Goal: Information Seeking & Learning: Learn about a topic

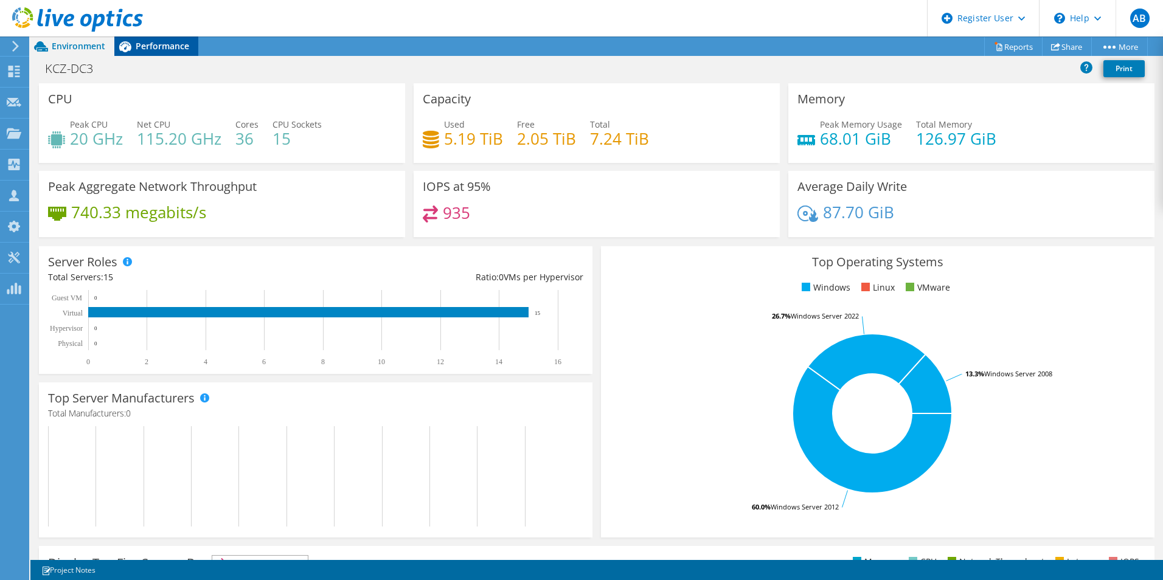
click at [154, 48] on span "Performance" at bounding box center [163, 46] width 54 height 12
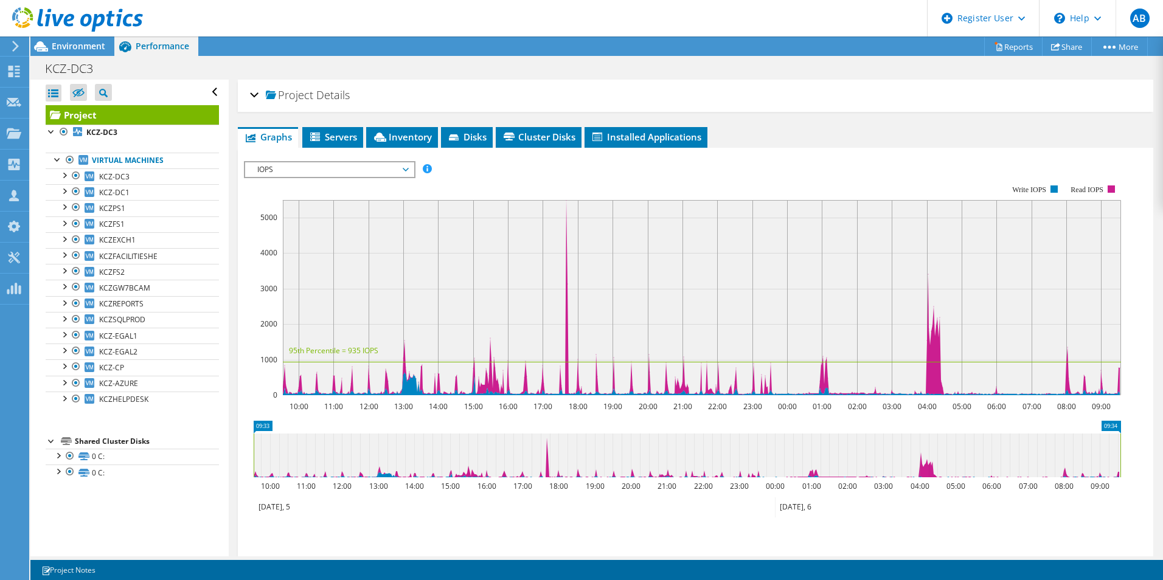
click at [260, 94] on h2 "Project Details" at bounding box center [300, 95] width 100 height 24
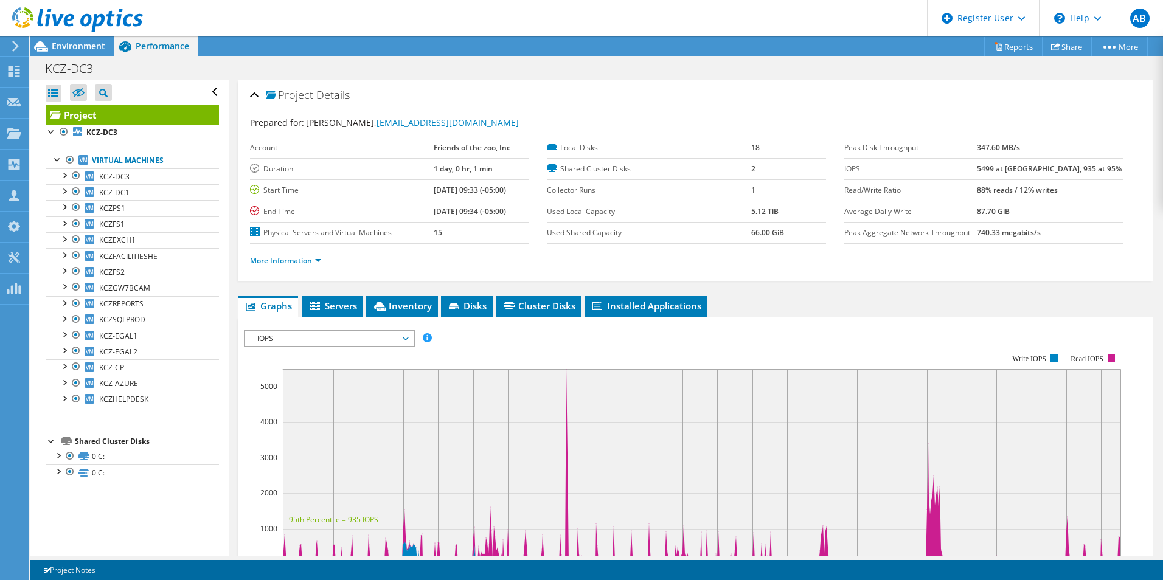
click at [311, 265] on link "More Information" at bounding box center [285, 260] width 71 height 10
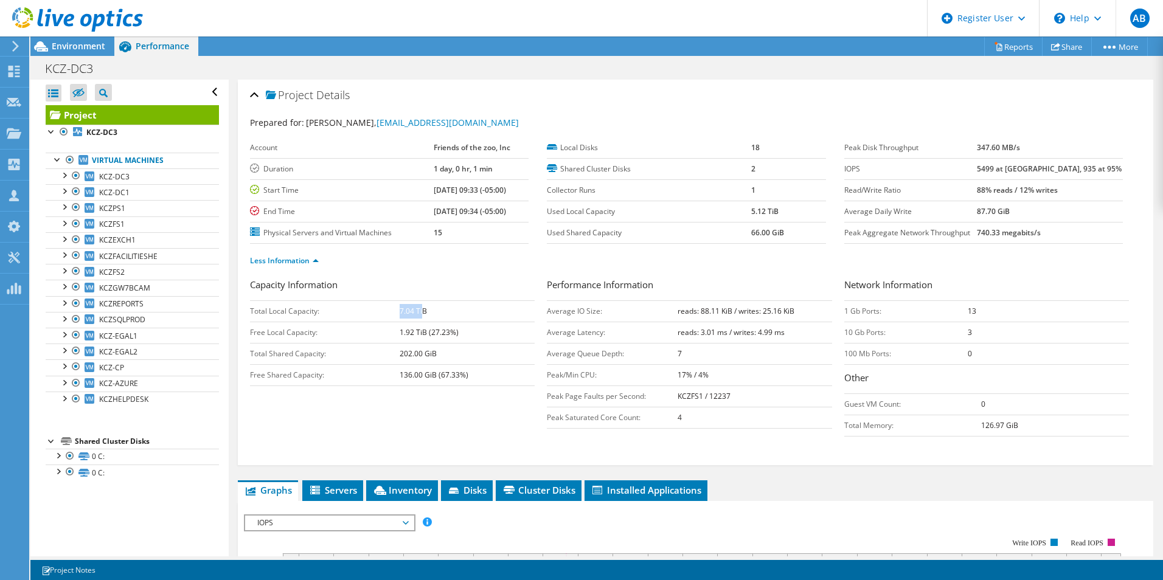
drag, startPoint x: 400, startPoint y: 313, endPoint x: 423, endPoint y: 311, distance: 22.6
click at [423, 311] on b "7.04 TiB" at bounding box center [413, 311] width 27 height 10
drag, startPoint x: 423, startPoint y: 311, endPoint x: 424, endPoint y: 330, distance: 18.9
click at [424, 330] on b "1.92 TiB (27.23%)" at bounding box center [429, 332] width 59 height 10
drag, startPoint x: 395, startPoint y: 313, endPoint x: 422, endPoint y: 311, distance: 26.2
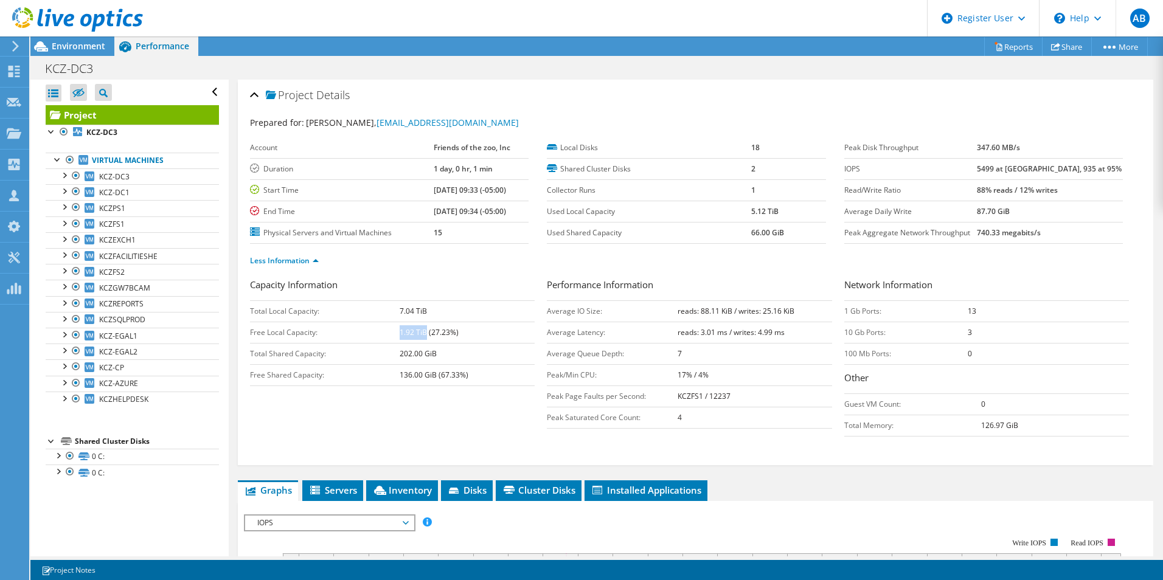
click at [422, 311] on tr "Total Local Capacity: 7.04 TiB" at bounding box center [392, 310] width 285 height 21
drag, startPoint x: 998, startPoint y: 214, endPoint x: 1033, endPoint y: 210, distance: 34.9
click at [1033, 210] on tr "Average Daily Write 87.70 GiB" at bounding box center [983, 211] width 279 height 21
drag, startPoint x: 1005, startPoint y: 232, endPoint x: 1041, endPoint y: 234, distance: 35.9
click at [1041, 234] on b "740.33 megabits/s" at bounding box center [1009, 232] width 64 height 10
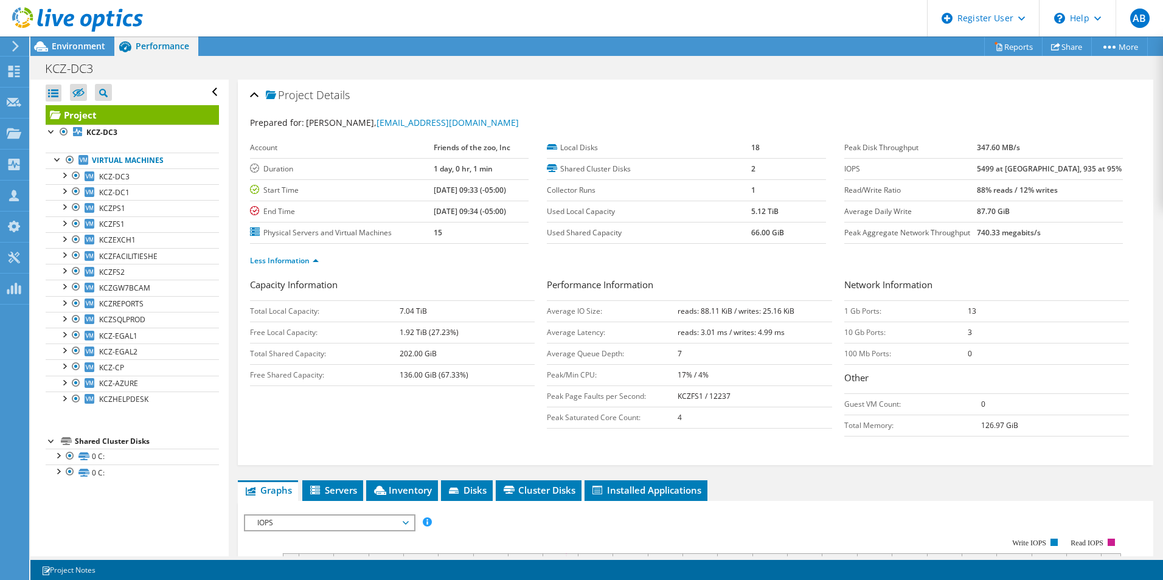
drag, startPoint x: 1041, startPoint y: 234, endPoint x: 1017, endPoint y: 189, distance: 51.2
click at [1017, 189] on b "88% reads / 12% writes" at bounding box center [1017, 190] width 81 height 10
drag, startPoint x: 1003, startPoint y: 190, endPoint x: 1023, endPoint y: 190, distance: 20.1
click at [1023, 190] on tr "Read/Write Ratio 88% reads / 12% writes" at bounding box center [983, 189] width 279 height 21
drag, startPoint x: 1023, startPoint y: 190, endPoint x: 1068, endPoint y: 191, distance: 44.4
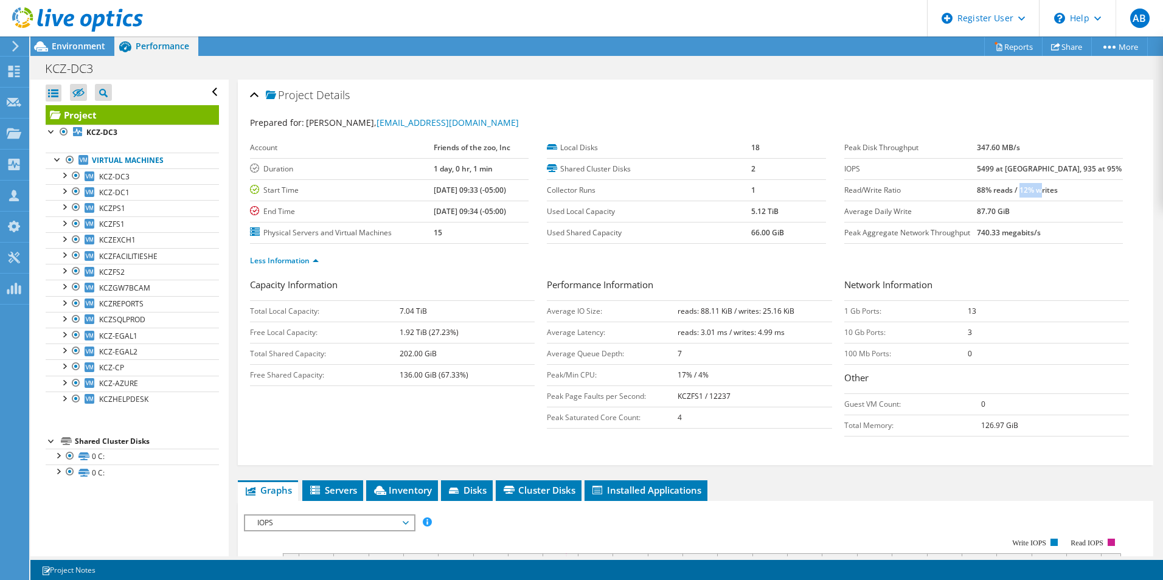
click at [1058, 191] on b "88% reads / 12% writes" at bounding box center [1017, 190] width 81 height 10
drag, startPoint x: 1068, startPoint y: 191, endPoint x: 1026, endPoint y: 171, distance: 46.5
click at [1026, 171] on b "5499 at [GEOGRAPHIC_DATA], 935 at 95%" at bounding box center [1049, 169] width 145 height 10
click at [102, 461] on link "0 C:" at bounding box center [132, 457] width 173 height 16
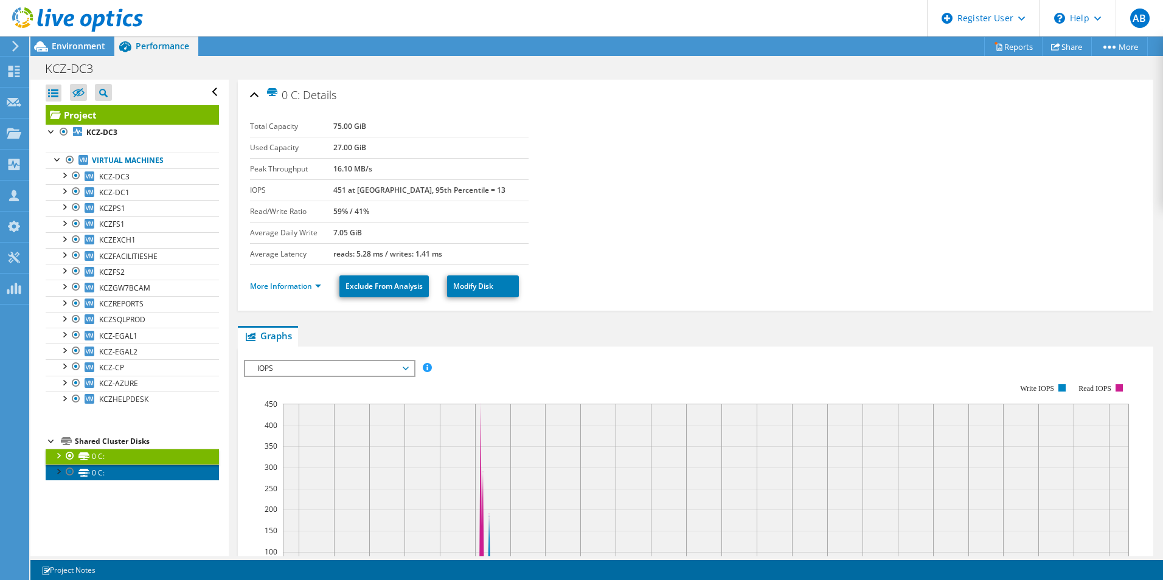
click at [128, 476] on link "0 C:" at bounding box center [132, 473] width 173 height 16
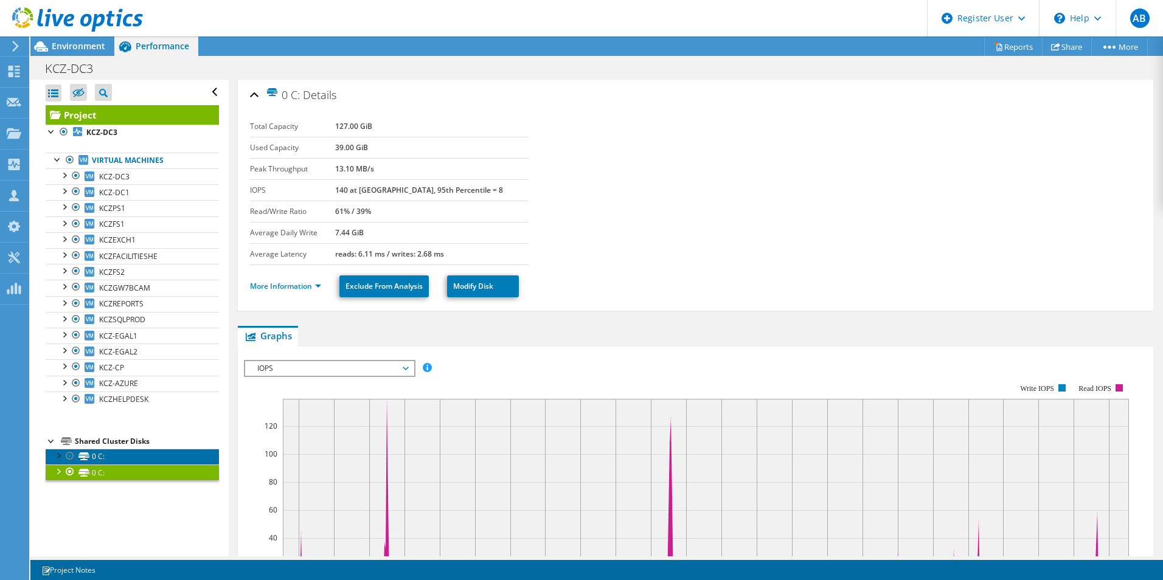
click at [113, 455] on link "0 C:" at bounding box center [132, 457] width 173 height 16
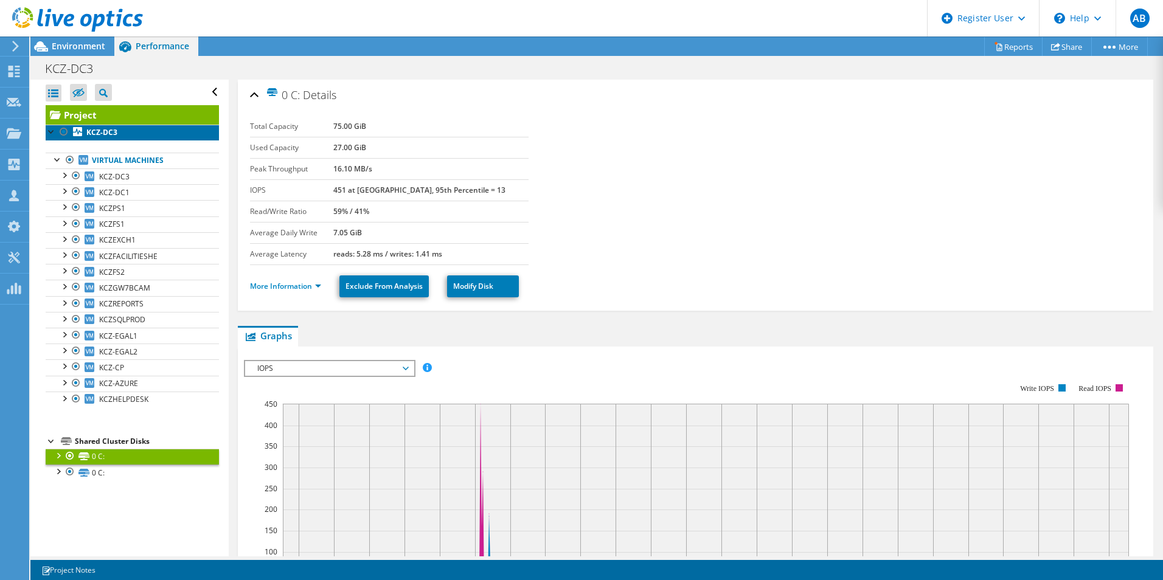
click at [123, 134] on link "KCZ-DC3" at bounding box center [132, 133] width 173 height 16
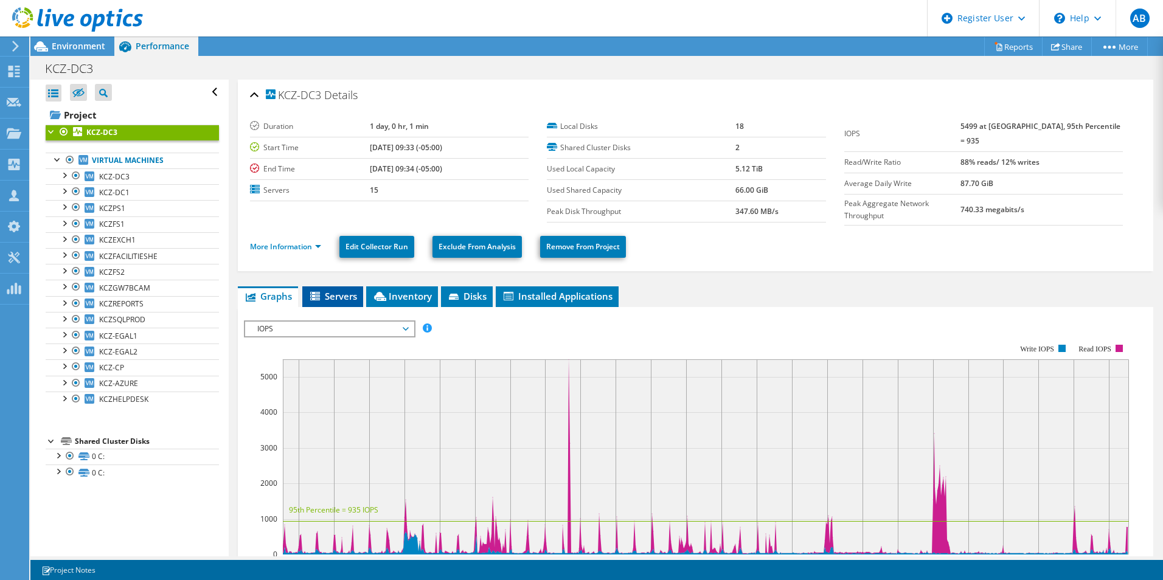
click at [344, 290] on span "Servers" at bounding box center [332, 296] width 49 height 12
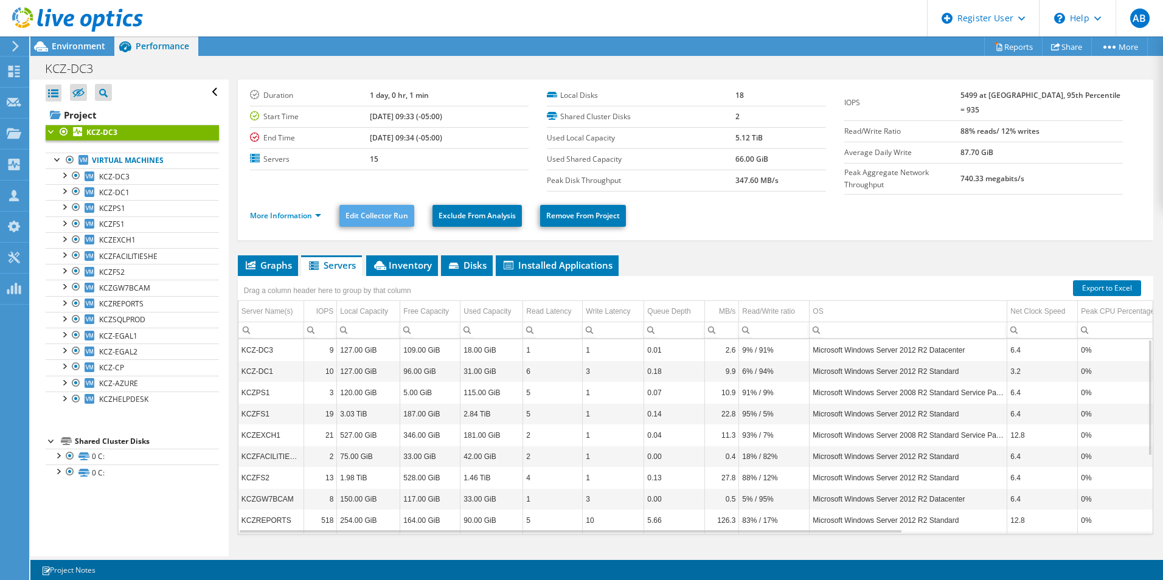
scroll to position [52, 0]
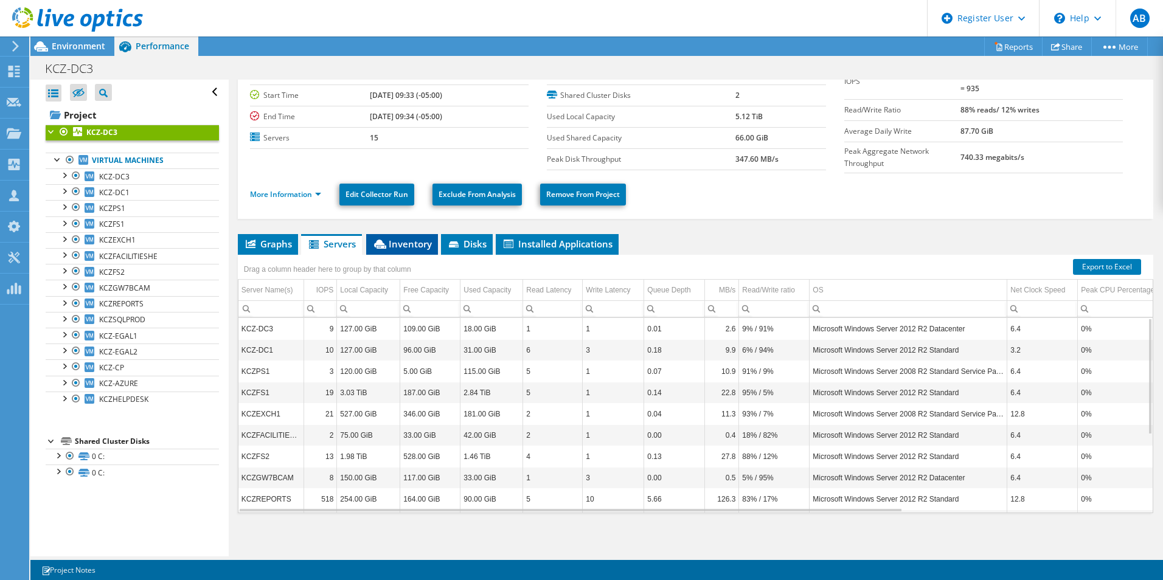
click at [418, 245] on span "Inventory" at bounding box center [402, 244] width 60 height 12
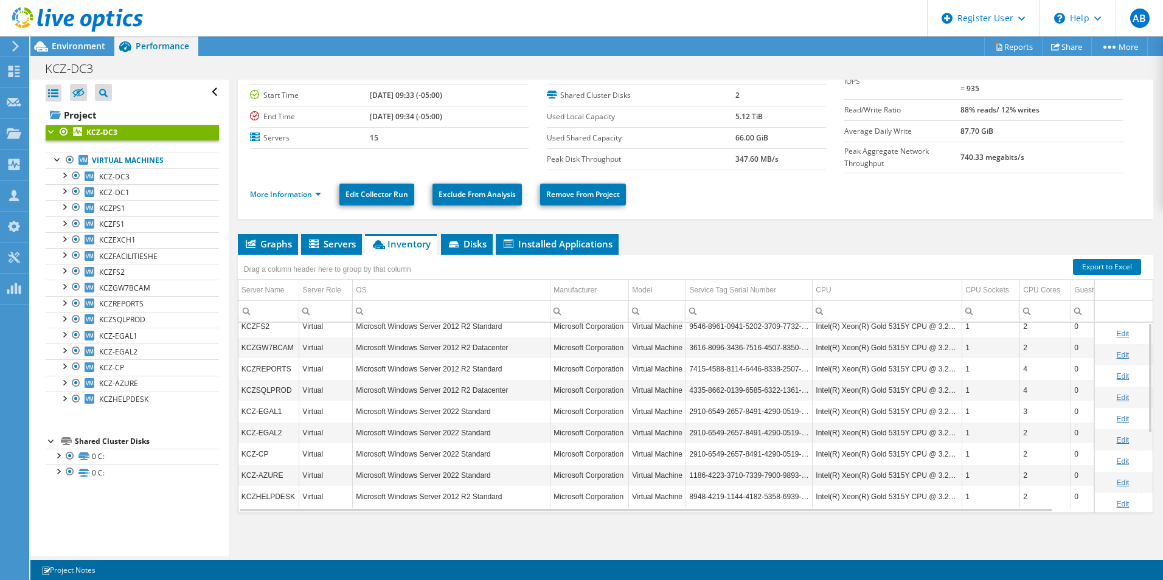
scroll to position [0, 0]
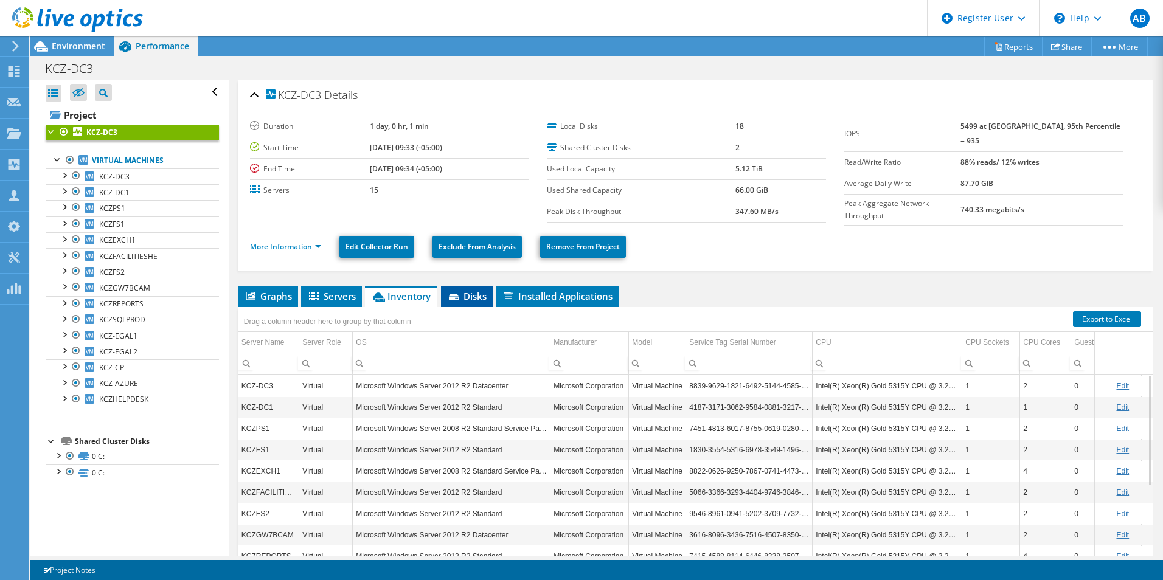
click at [471, 294] on span "Disks" at bounding box center [467, 296] width 40 height 12
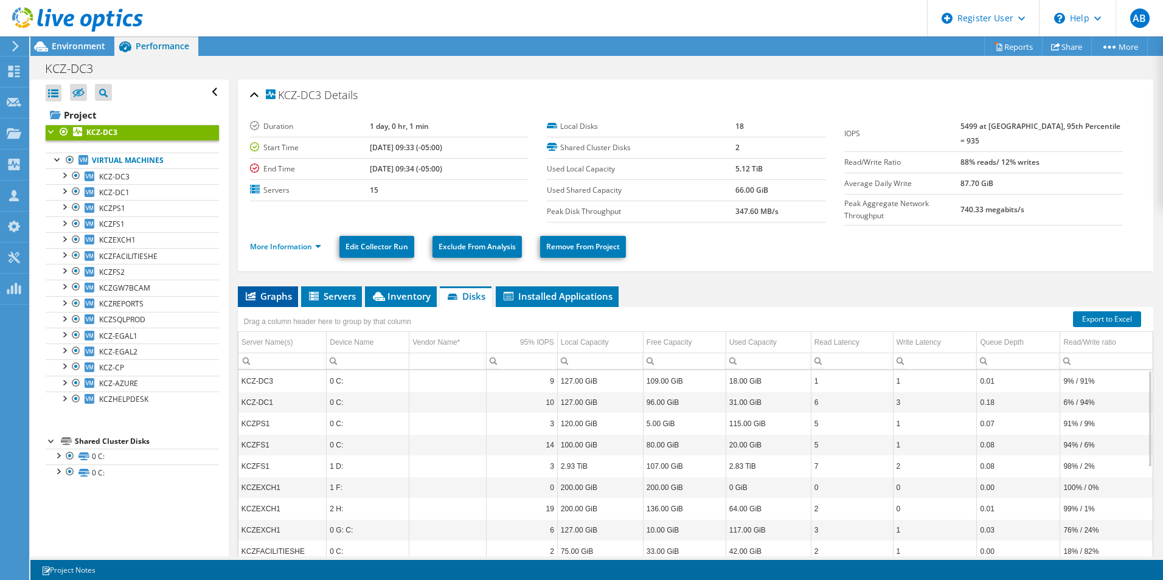
click at [271, 294] on span "Graphs" at bounding box center [268, 296] width 48 height 12
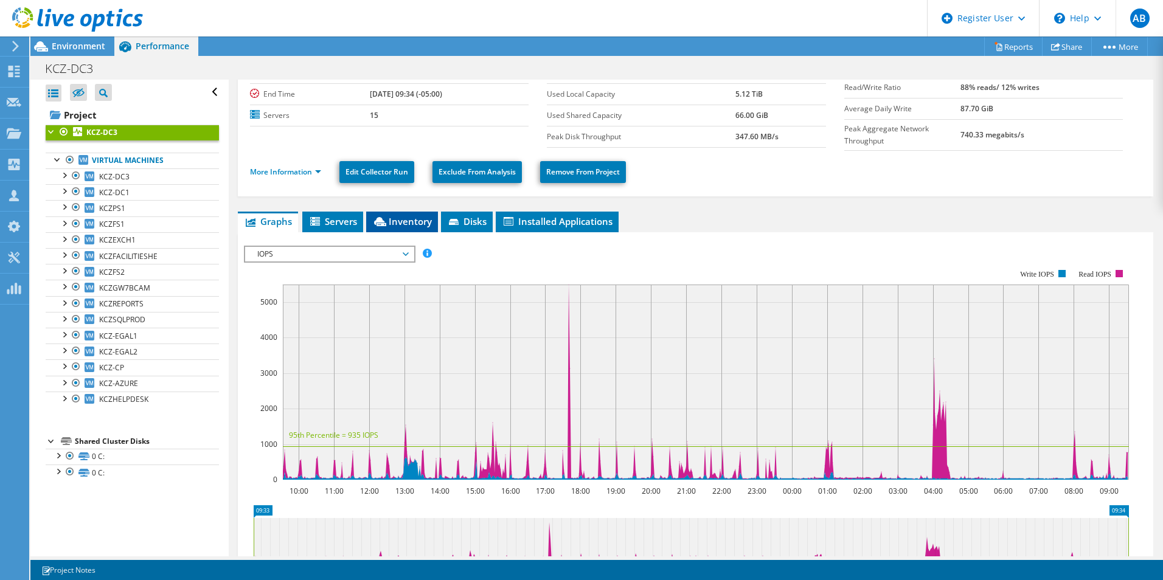
scroll to position [122, 0]
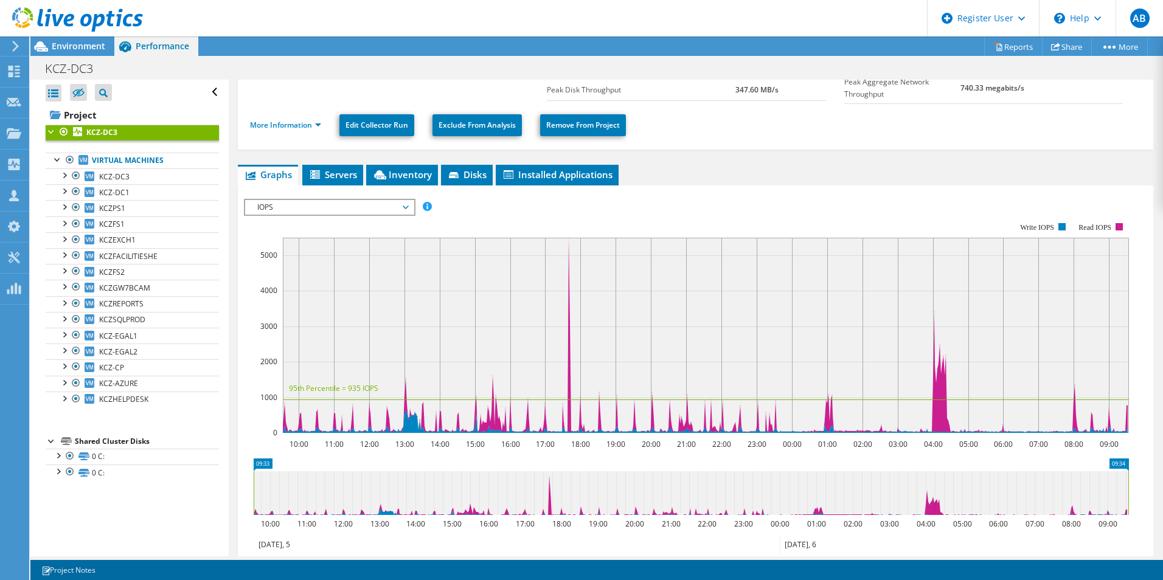
click at [392, 207] on span "IOPS" at bounding box center [329, 207] width 156 height 15
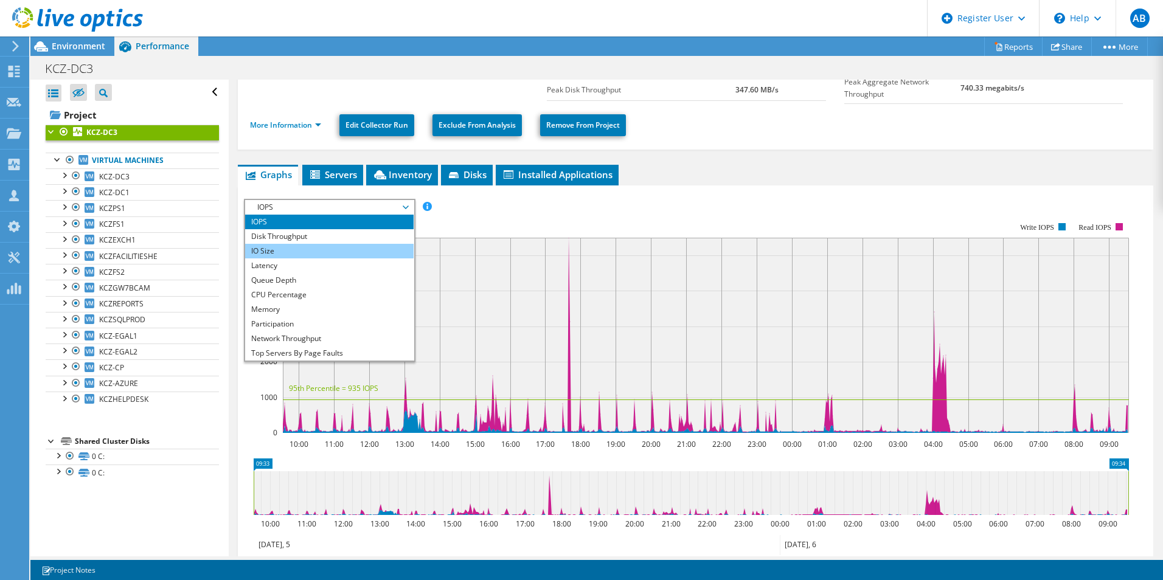
click at [350, 244] on li "IO Size" at bounding box center [329, 251] width 168 height 15
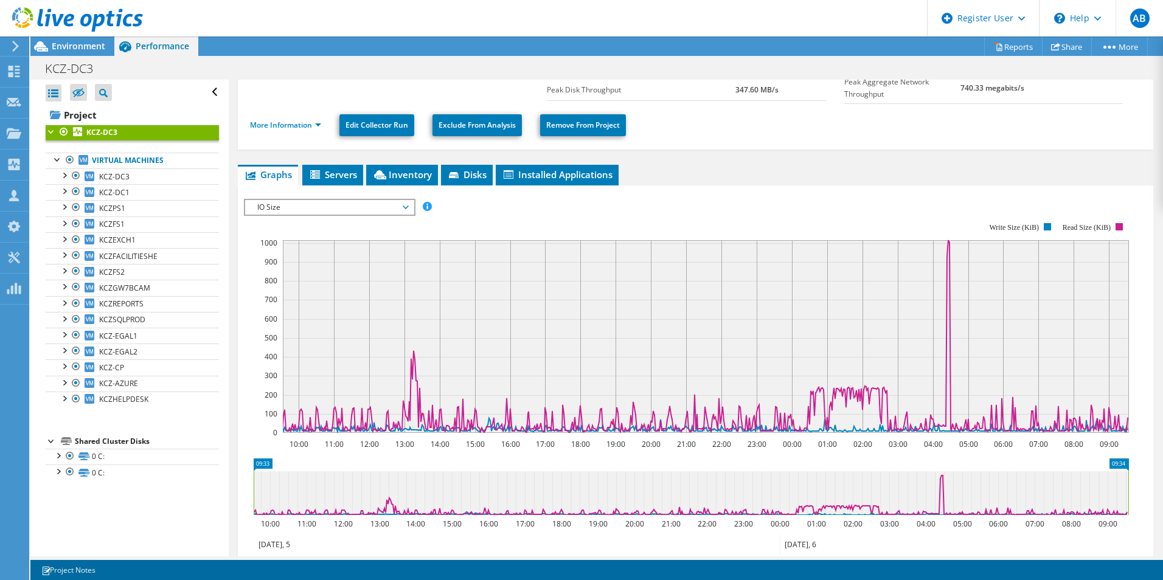
click at [313, 200] on span "IO Size" at bounding box center [329, 207] width 156 height 15
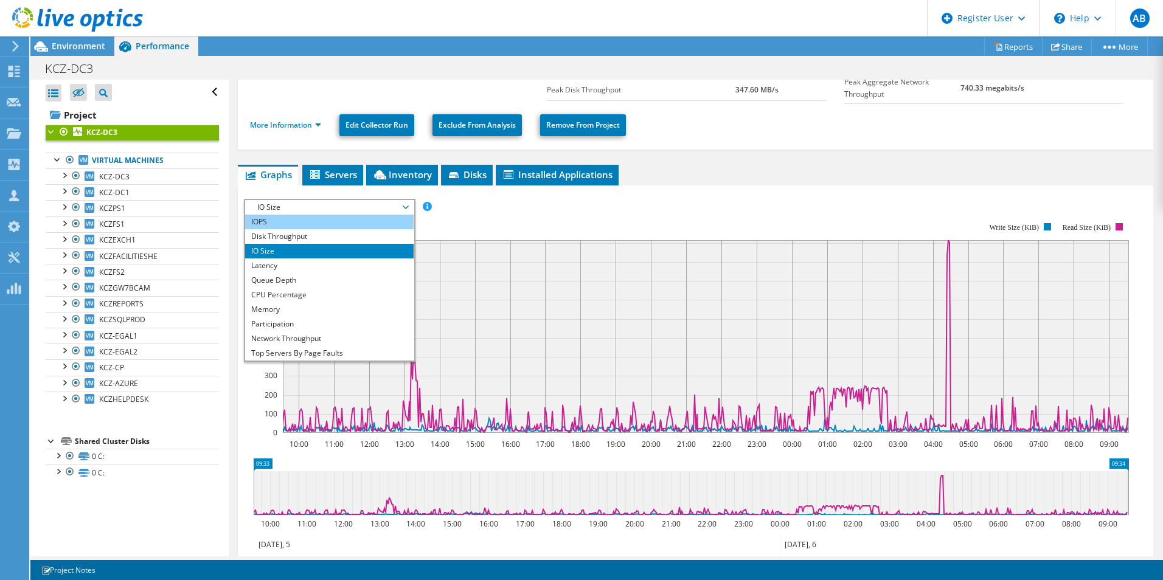
click at [262, 221] on li "IOPS" at bounding box center [329, 222] width 168 height 15
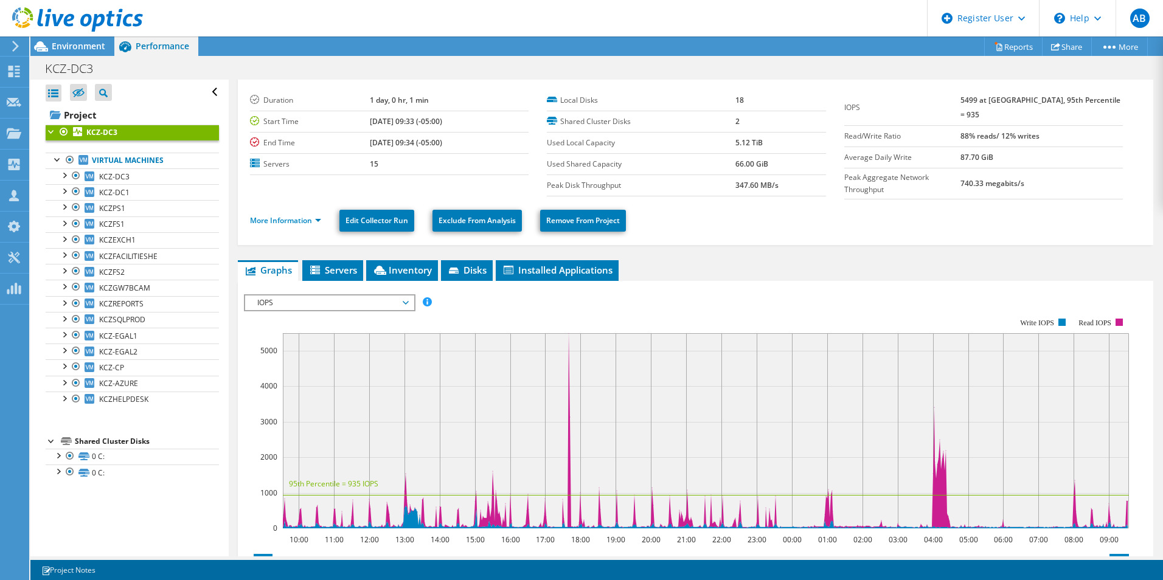
scroll to position [0, 0]
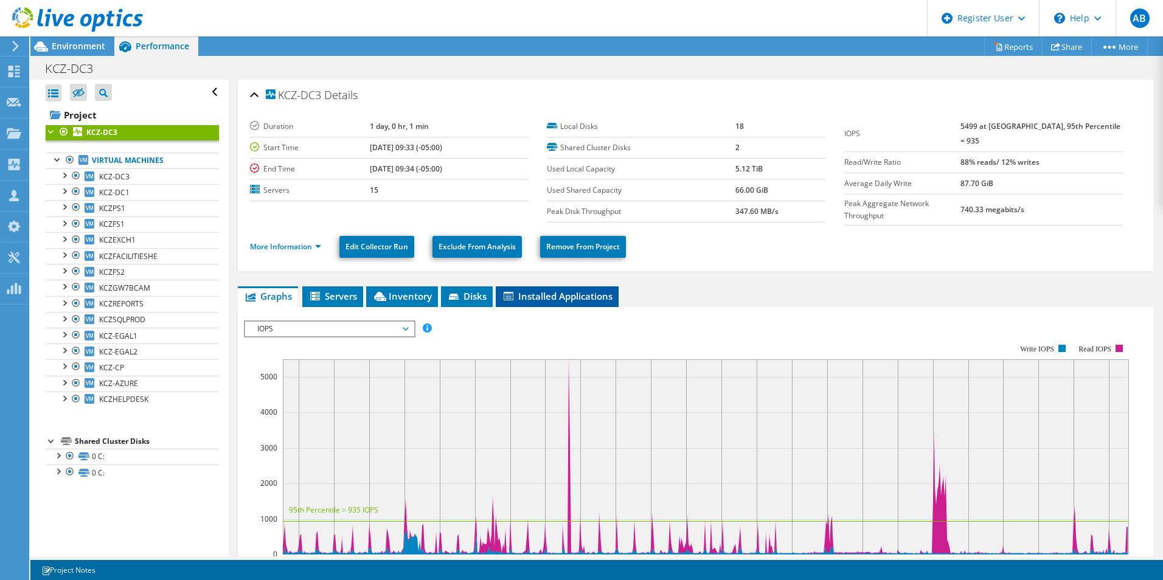
drag, startPoint x: 540, startPoint y: 294, endPoint x: 551, endPoint y: 299, distance: 12.8
click at [540, 294] on span "Installed Applications" at bounding box center [557, 296] width 111 height 12
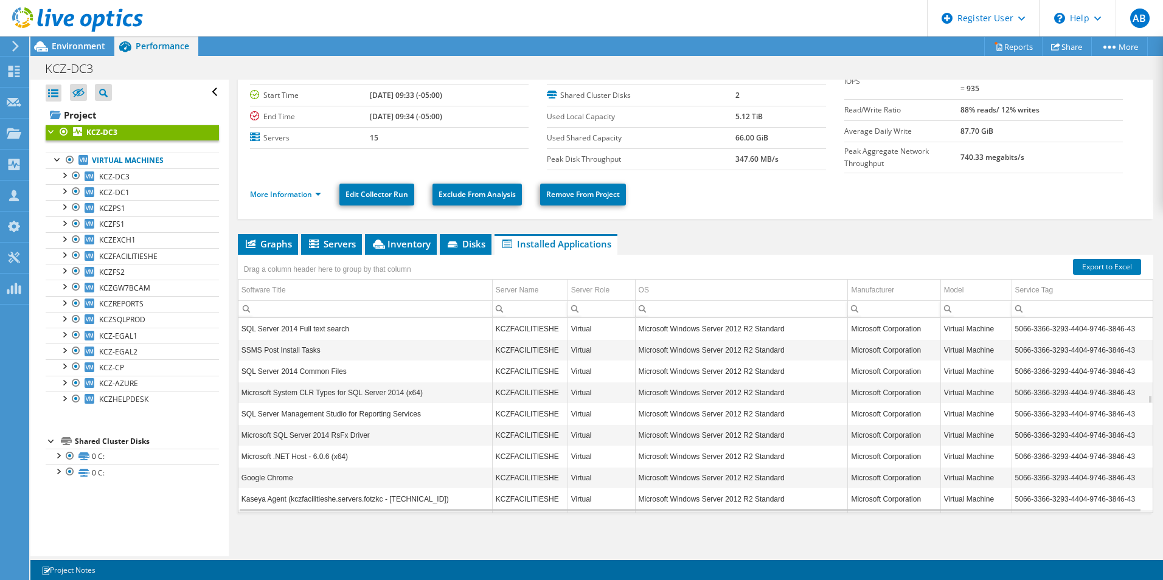
scroll to position [4672, 0]
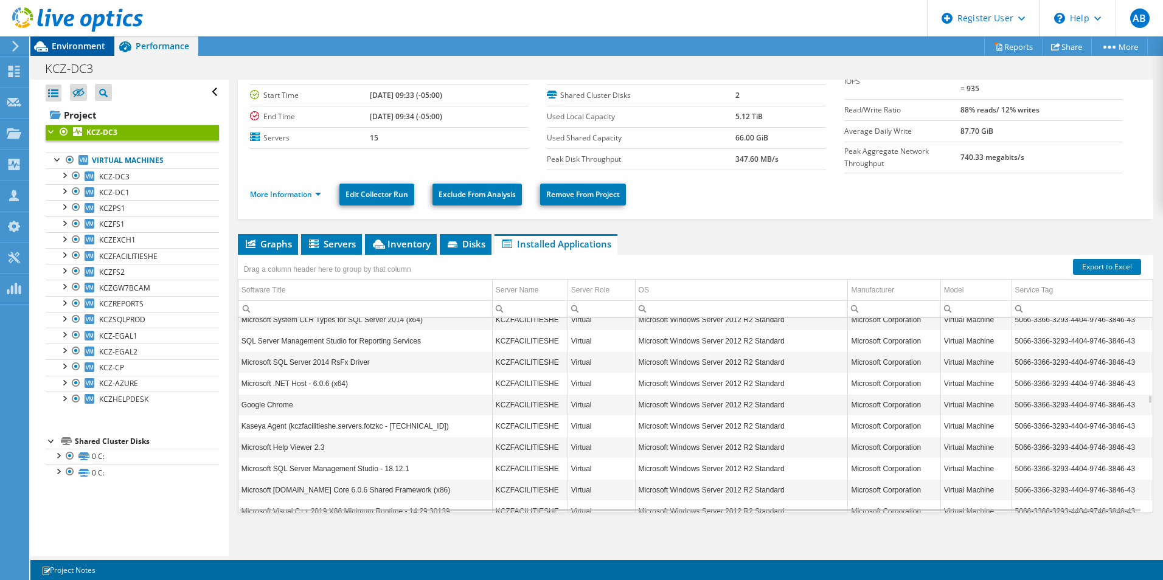
click at [83, 52] on div "Environment" at bounding box center [72, 45] width 84 height 19
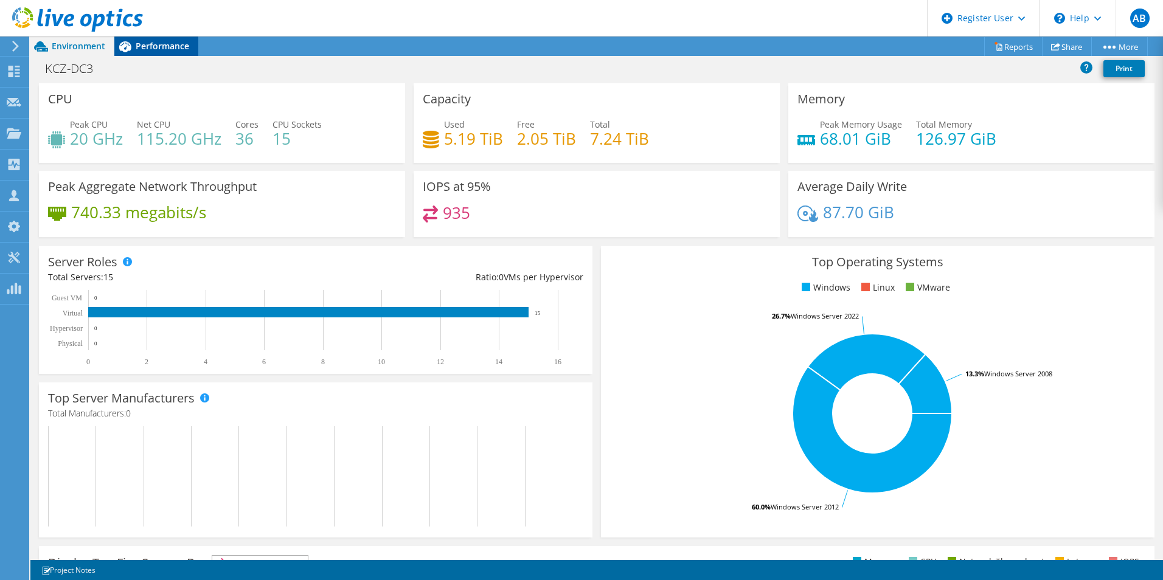
click at [175, 46] on span "Performance" at bounding box center [163, 46] width 54 height 12
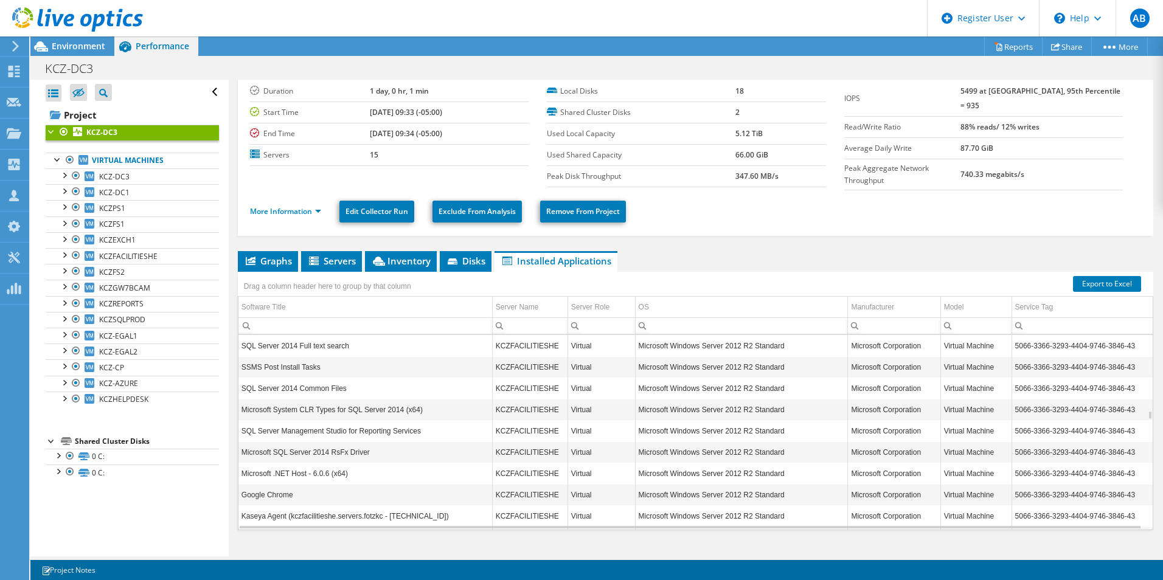
scroll to position [0, 0]
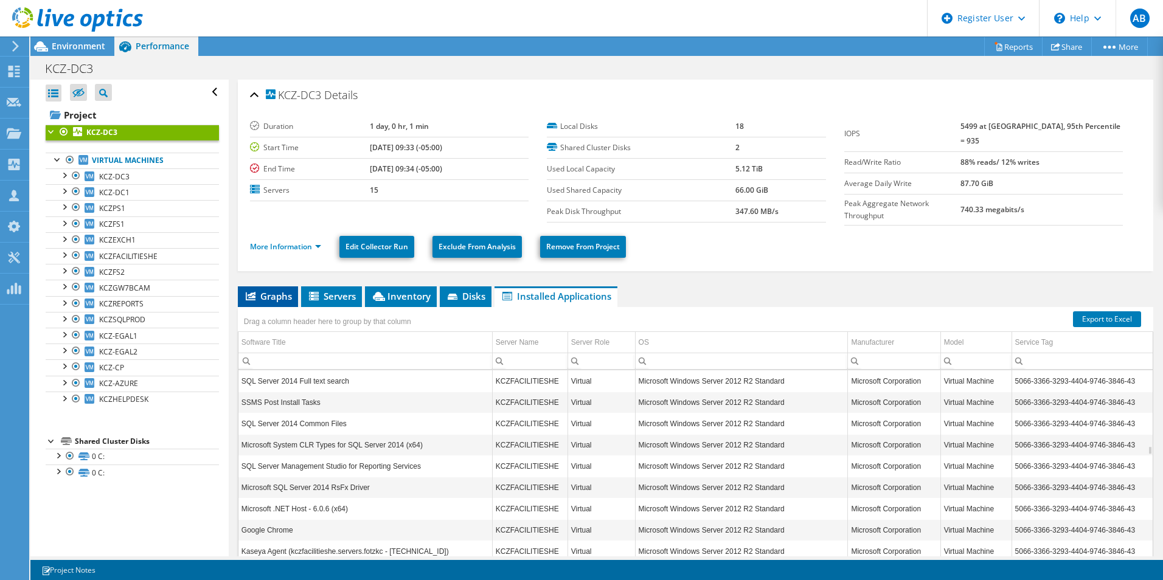
click at [249, 286] on li "Graphs" at bounding box center [268, 296] width 60 height 21
